Goal: Book appointment/travel/reservation

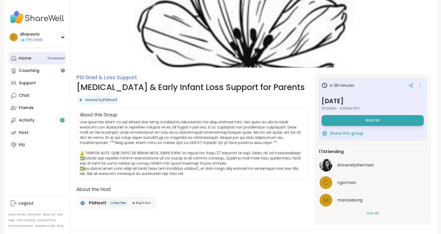
click at [30, 57] on div "Home 1 Scheduled" at bounding box center [25, 58] width 12 height 6
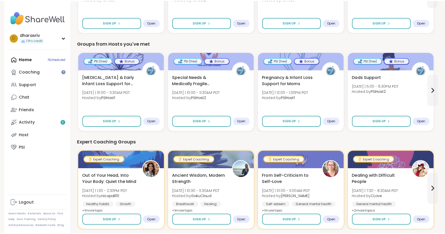
scroll to position [247, 0]
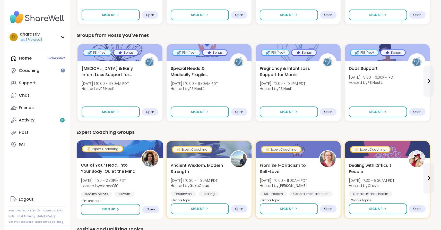
click at [113, 165] on span "Out of Your Head, Into Your Body: Quiet the Mind" at bounding box center [108, 168] width 55 height 13
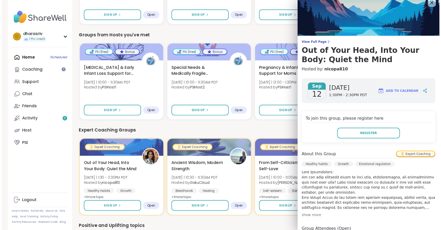
scroll to position [7, 0]
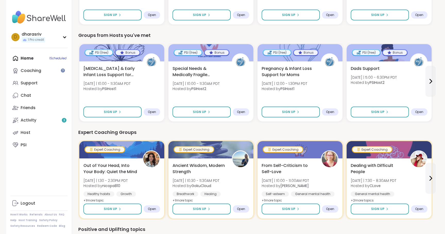
click at [223, 130] on div "Expert Coaching Groups" at bounding box center [255, 132] width 354 height 7
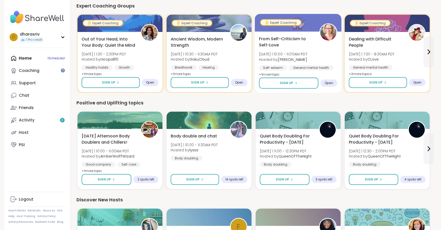
scroll to position [396, 0]
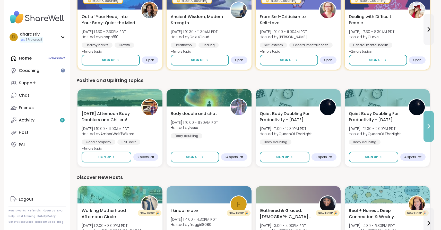
click at [425, 125] on button at bounding box center [429, 126] width 10 height 31
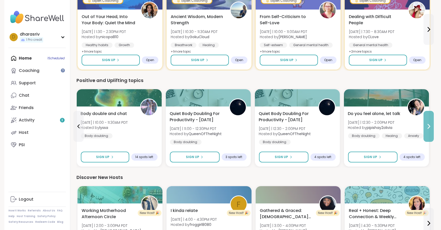
click at [425, 125] on button at bounding box center [429, 126] width 10 height 31
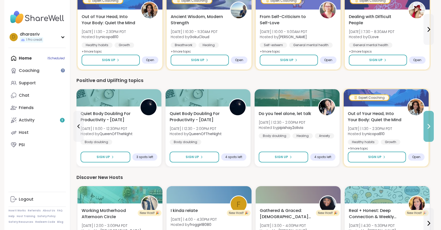
click at [425, 125] on button at bounding box center [429, 126] width 10 height 31
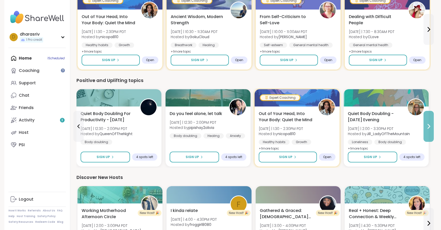
click at [425, 125] on button at bounding box center [429, 126] width 10 height 31
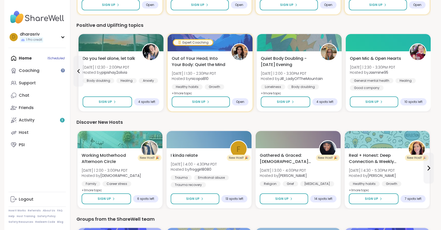
scroll to position [477, 0]
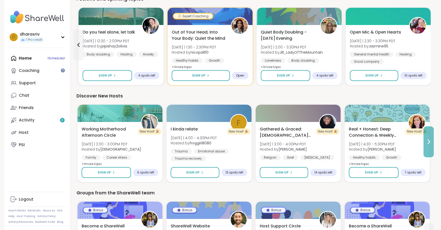
click at [426, 146] on button at bounding box center [429, 141] width 10 height 31
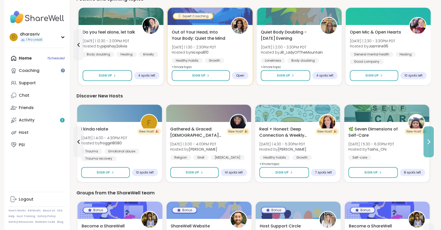
click at [426, 146] on button at bounding box center [429, 141] width 10 height 31
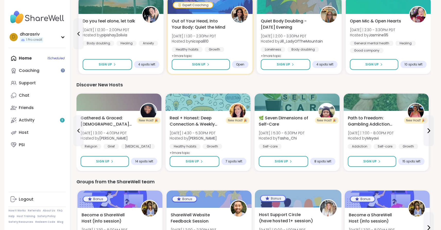
scroll to position [488, 0]
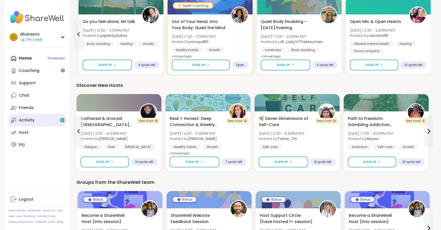
click at [40, 123] on link "Activity 3" at bounding box center [37, 120] width 57 height 12
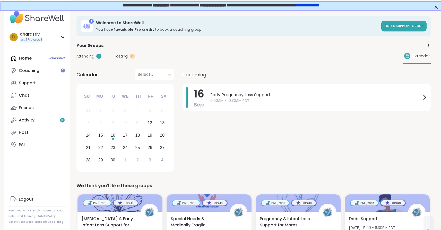
click at [92, 56] on span "Attending" at bounding box center [86, 56] width 18 height 5
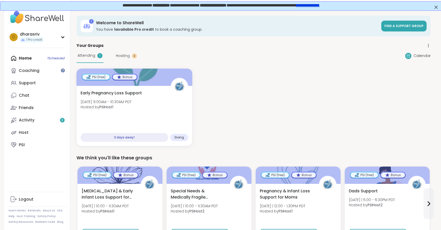
click at [25, 56] on div "Home 1 Scheduled Coaching Support Chat Friends Activity 3 Host PSI" at bounding box center [37, 101] width 57 height 99
click at [23, 60] on div "Home 1 Scheduled Coaching Support Chat Friends Activity 3 Host PSI" at bounding box center [37, 101] width 57 height 99
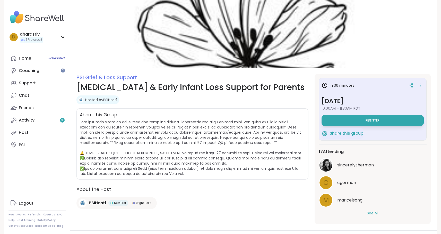
click at [44, 22] on img at bounding box center [37, 17] width 57 height 18
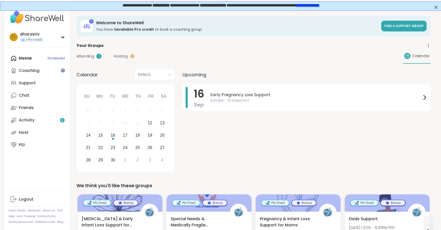
click at [143, 74] on div at bounding box center [150, 74] width 25 height 7
click at [151, 87] on div "[DATE]" at bounding box center [154, 88] width 39 height 10
click at [154, 146] on div "26" at bounding box center [150, 147] width 11 height 11
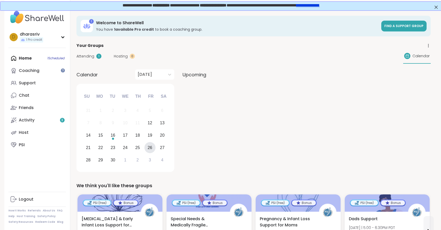
click at [409, 51] on div "Calendar" at bounding box center [417, 56] width 28 height 15
click at [196, 72] on span "Upcoming" at bounding box center [195, 74] width 24 height 7
click at [195, 73] on span "Upcoming" at bounding box center [195, 74] width 24 height 7
